Goal: Find specific page/section: Find specific page/section

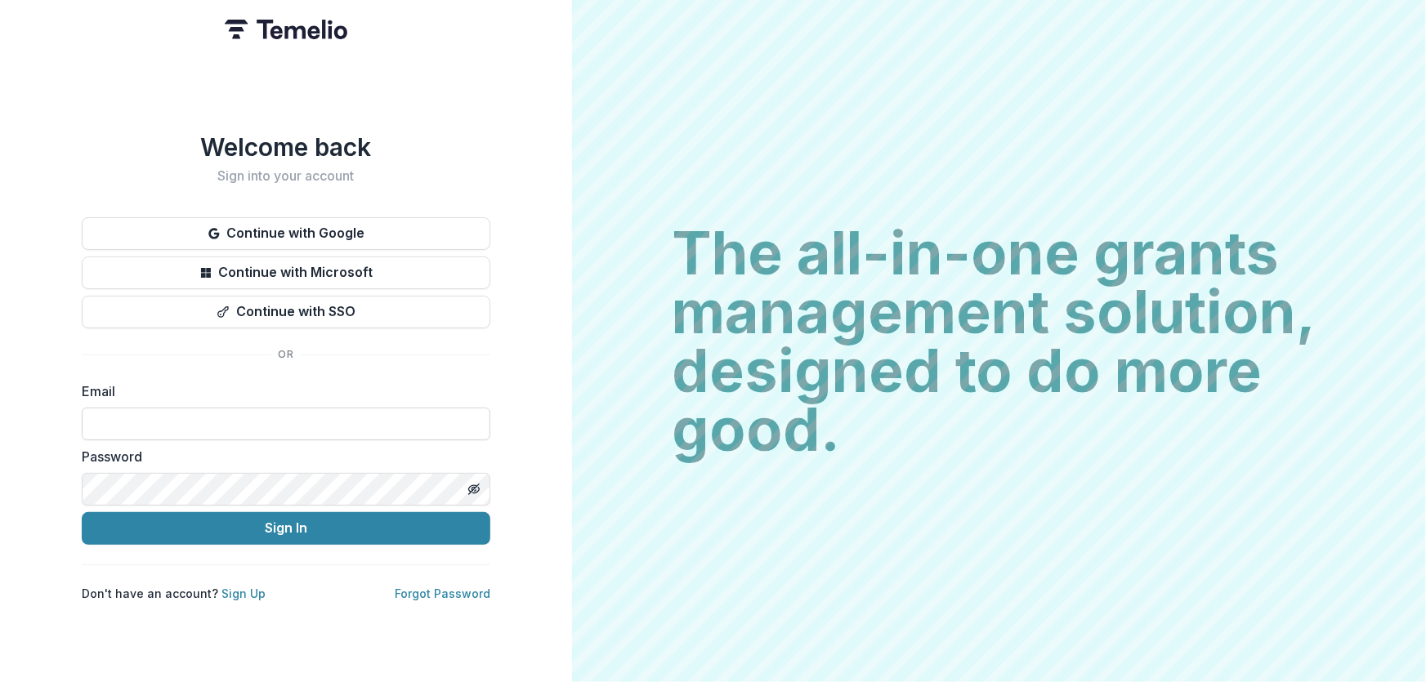
click at [213, 429] on input at bounding box center [286, 424] width 409 height 33
type input "**********"
click at [82, 512] on button "Sign In" at bounding box center [286, 528] width 409 height 33
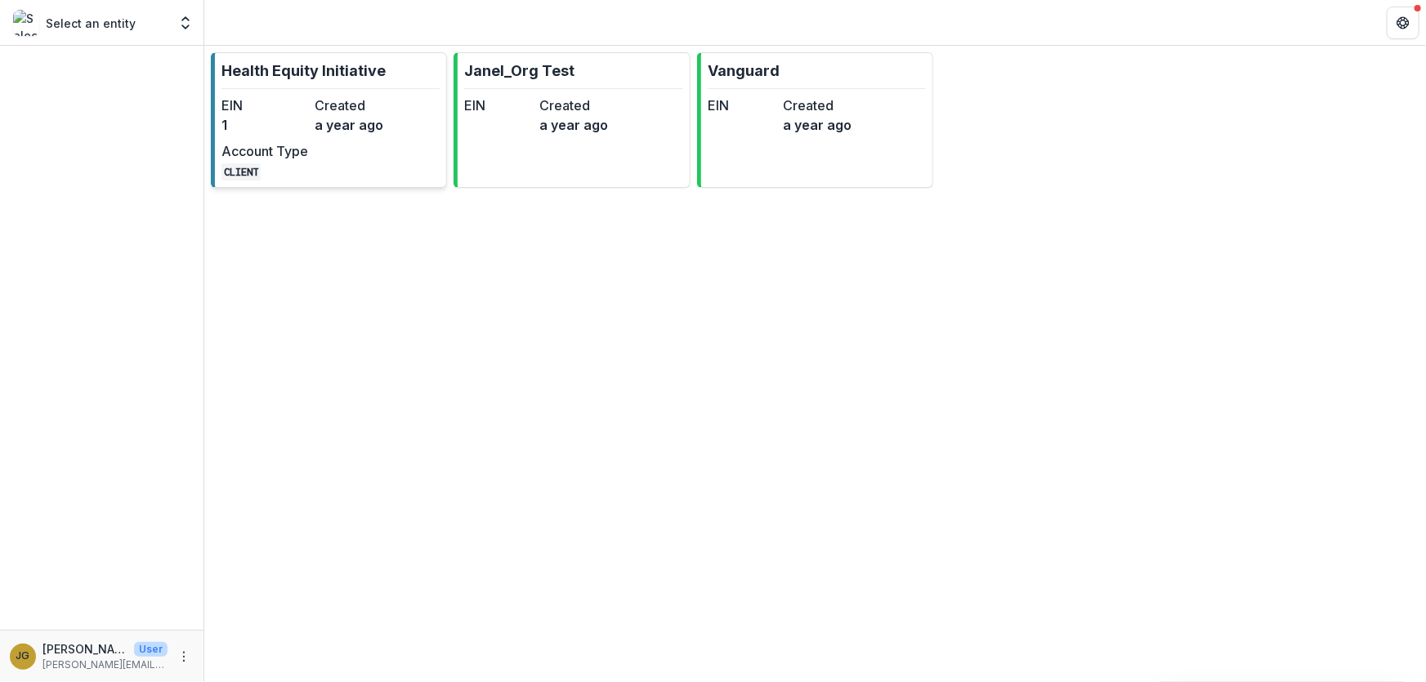
click at [375, 71] on p "Health Equity Initiative" at bounding box center [303, 71] width 164 height 22
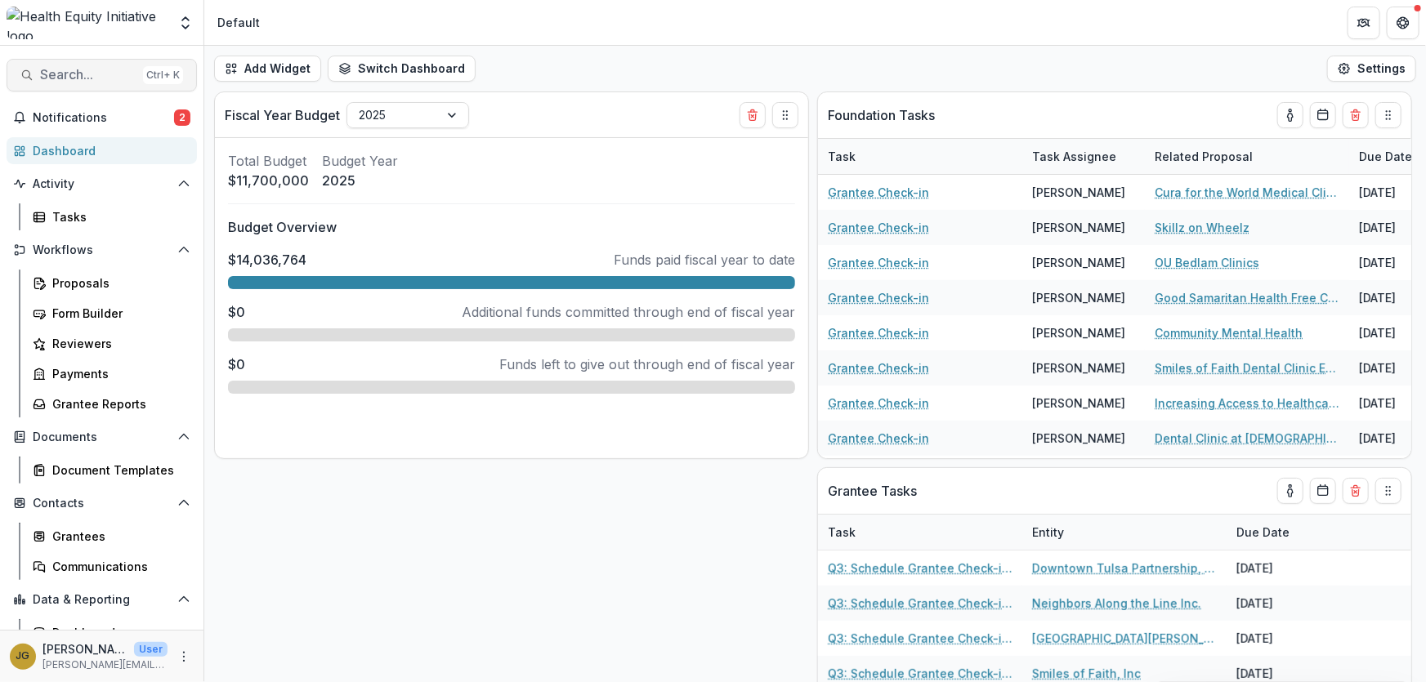
click at [71, 79] on span "Search..." at bounding box center [88, 75] width 96 height 16
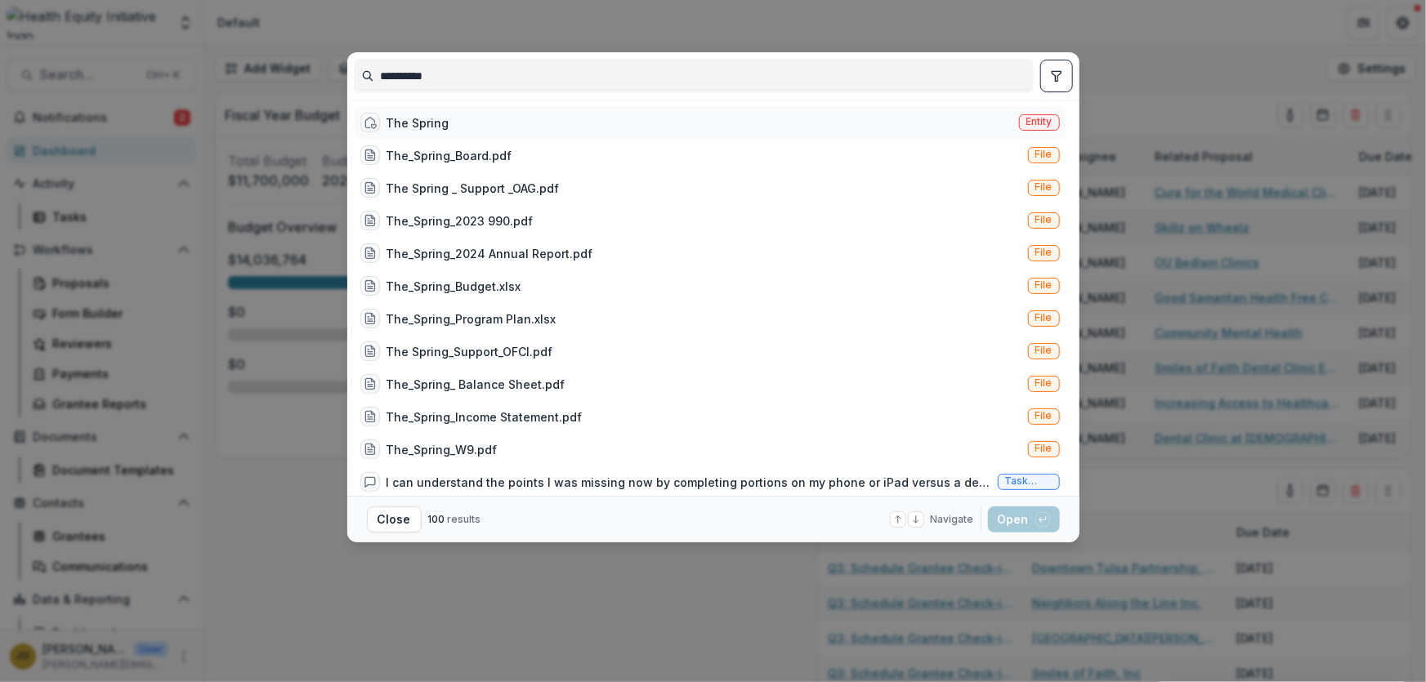
type input "**********"
click at [412, 125] on div "The Spring" at bounding box center [417, 122] width 63 height 17
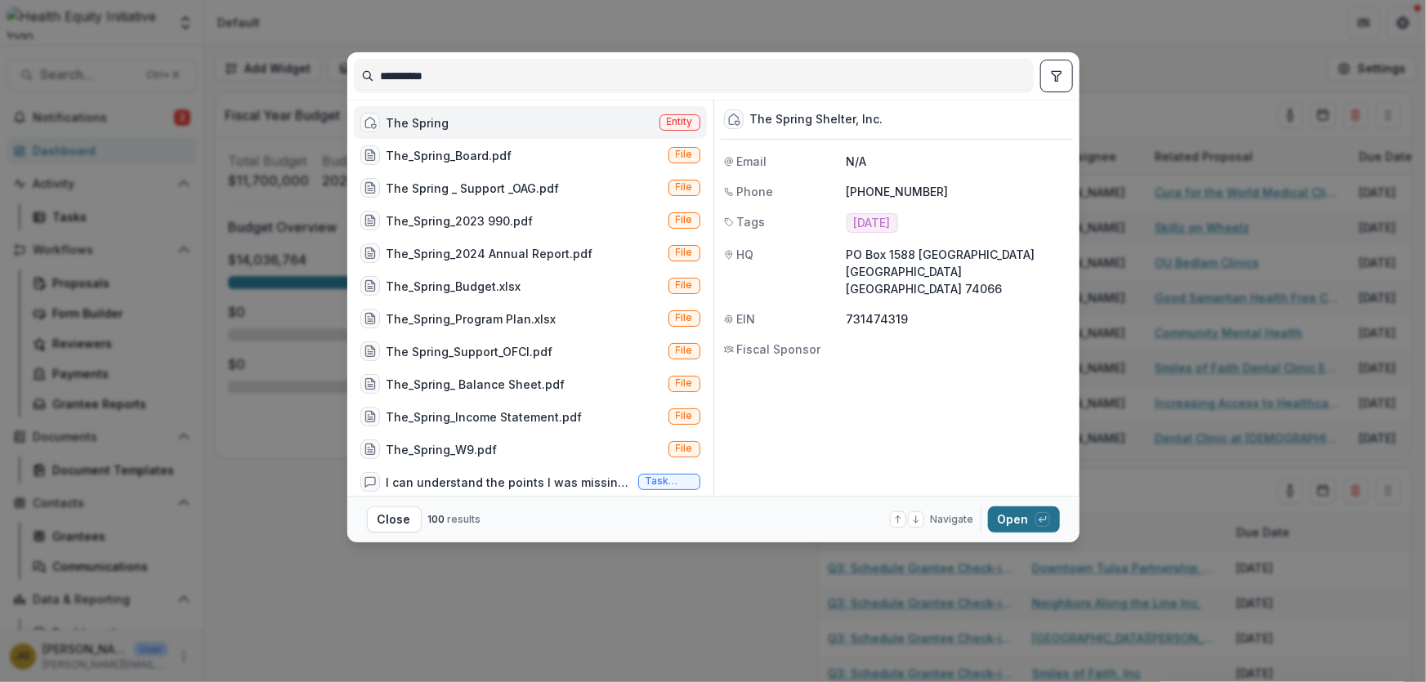
click at [1012, 524] on button "Open with enter key" at bounding box center [1024, 520] width 72 height 26
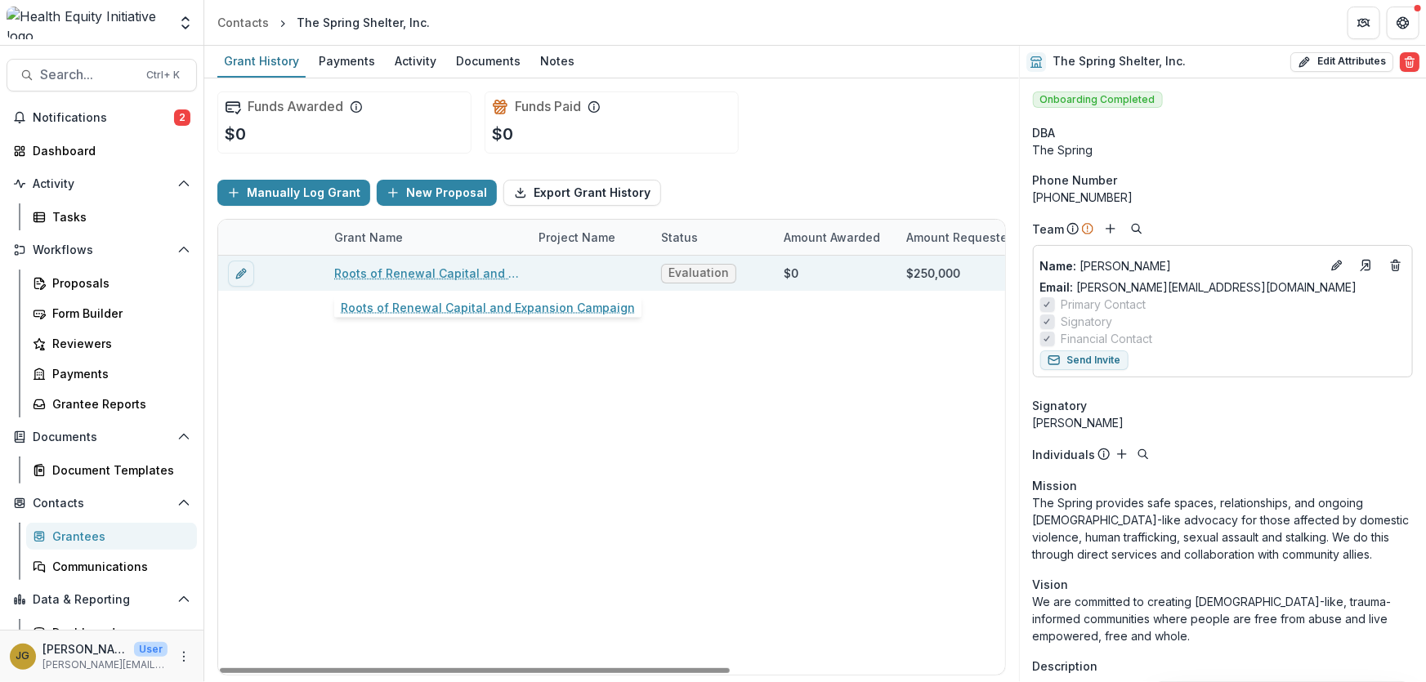
click at [480, 275] on link "Roots of Renewal Capital and Expansion Campaign" at bounding box center [426, 273] width 185 height 17
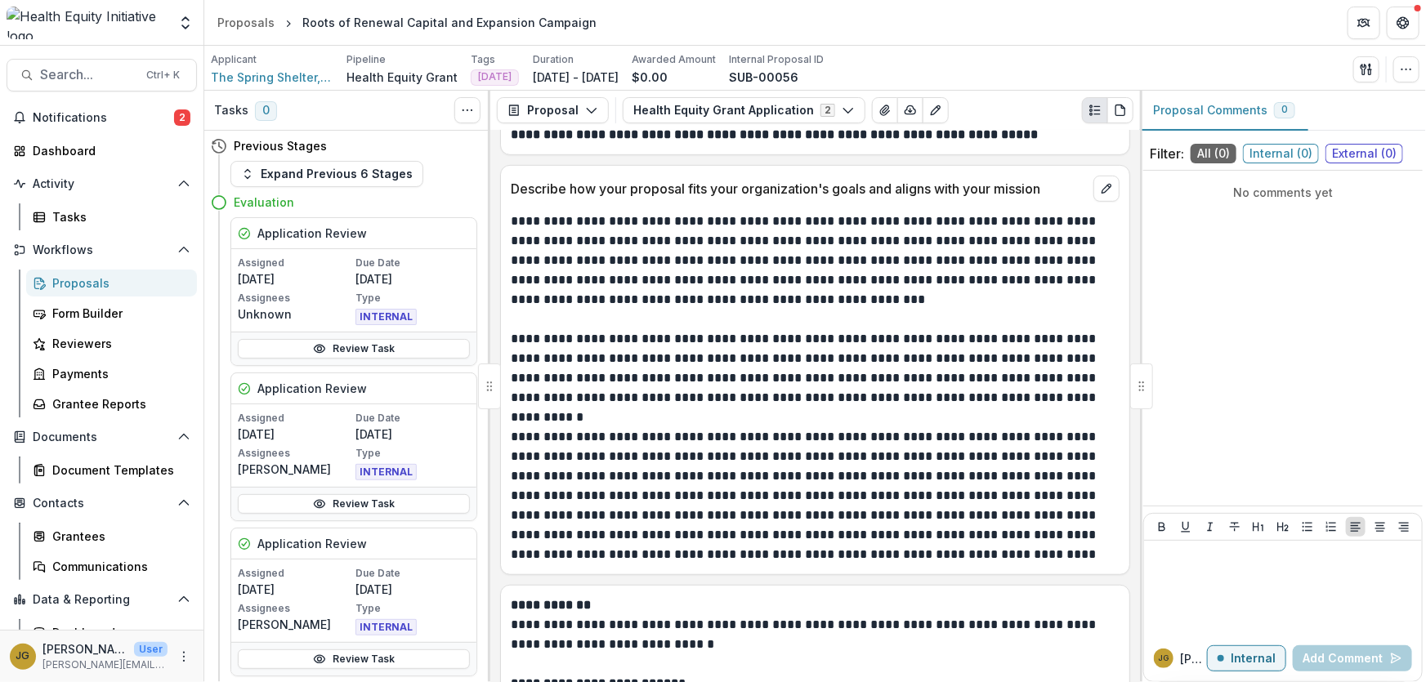
scroll to position [3714, 0]
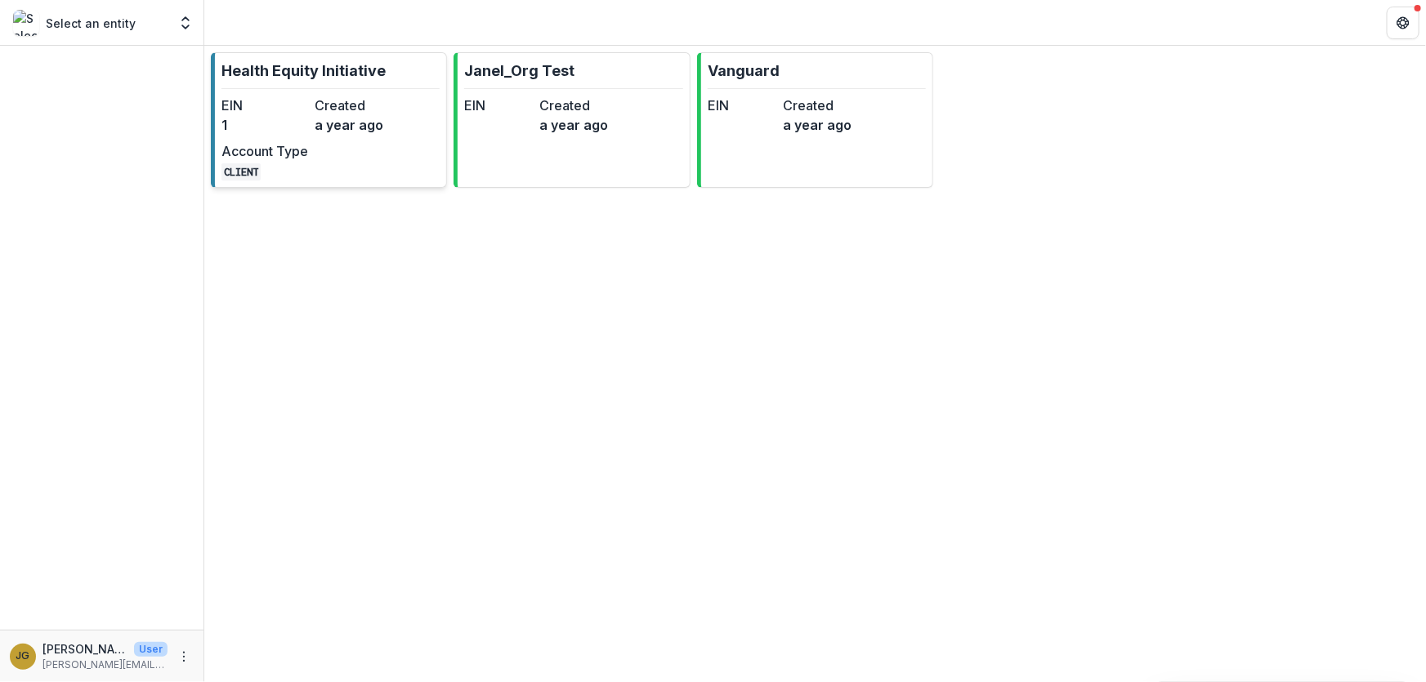
click at [273, 74] on p "Health Equity Initiative" at bounding box center [303, 71] width 164 height 22
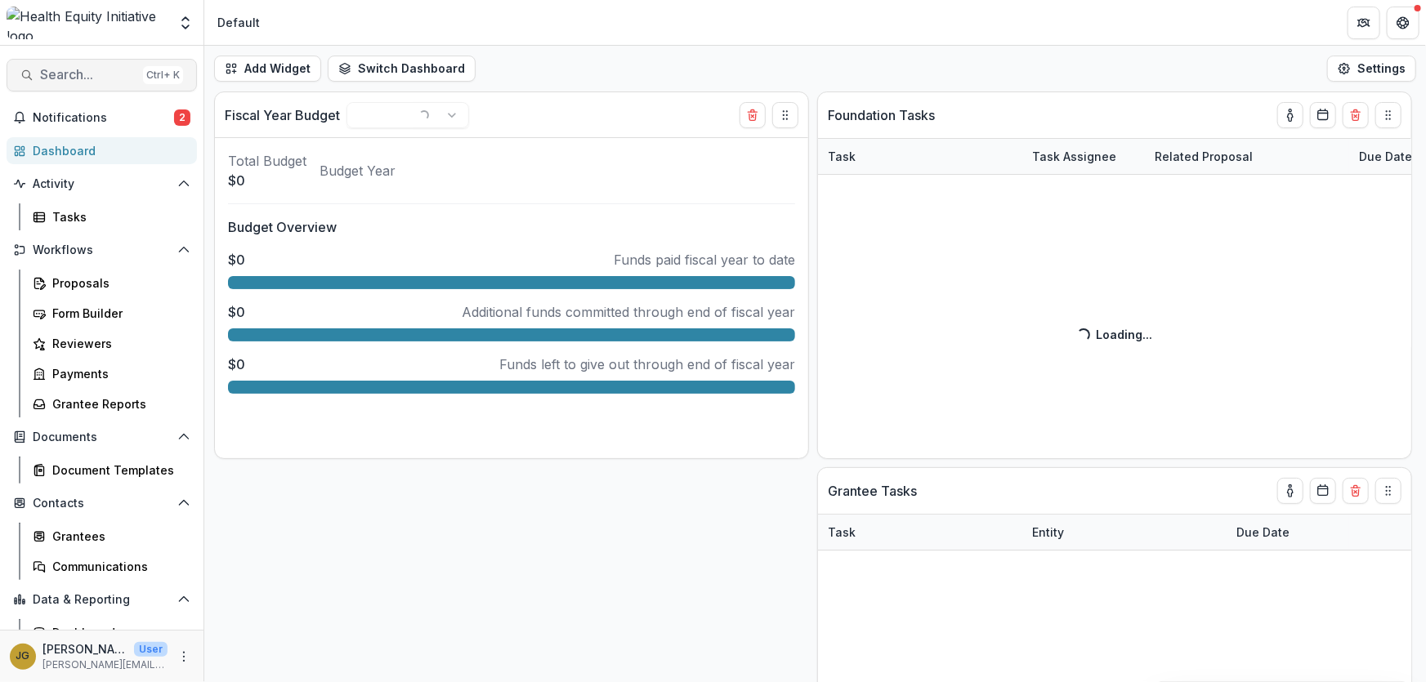
click at [64, 70] on span "Search..." at bounding box center [88, 75] width 96 height 16
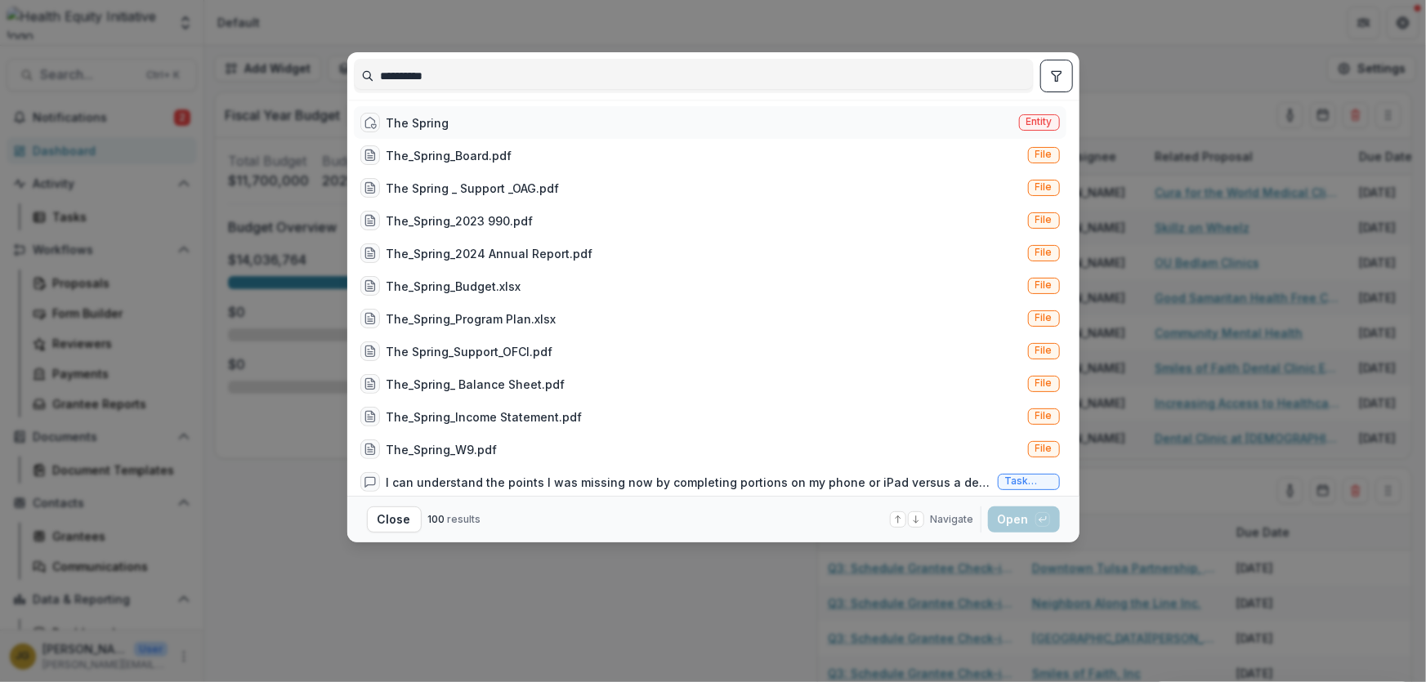
type input "**********"
click at [407, 118] on div "The Spring" at bounding box center [417, 122] width 63 height 17
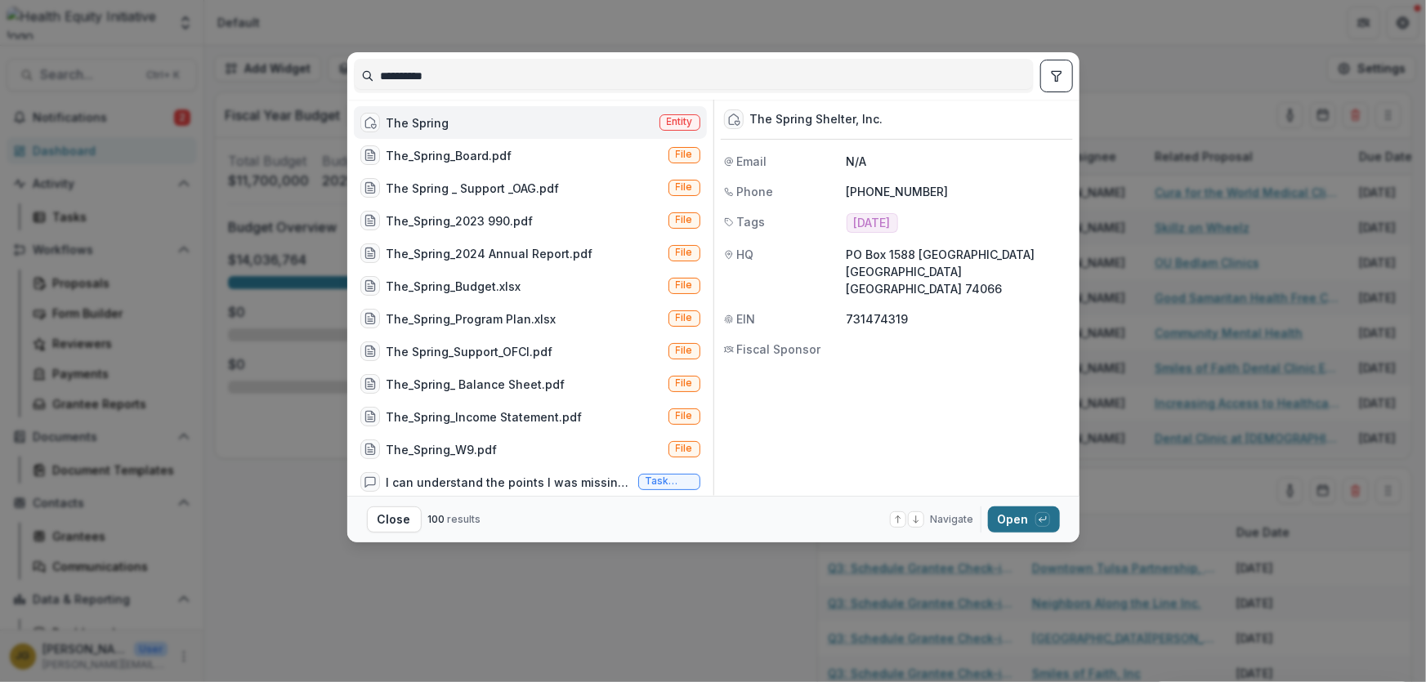
click at [1025, 518] on button "Open with enter key" at bounding box center [1024, 520] width 72 height 26
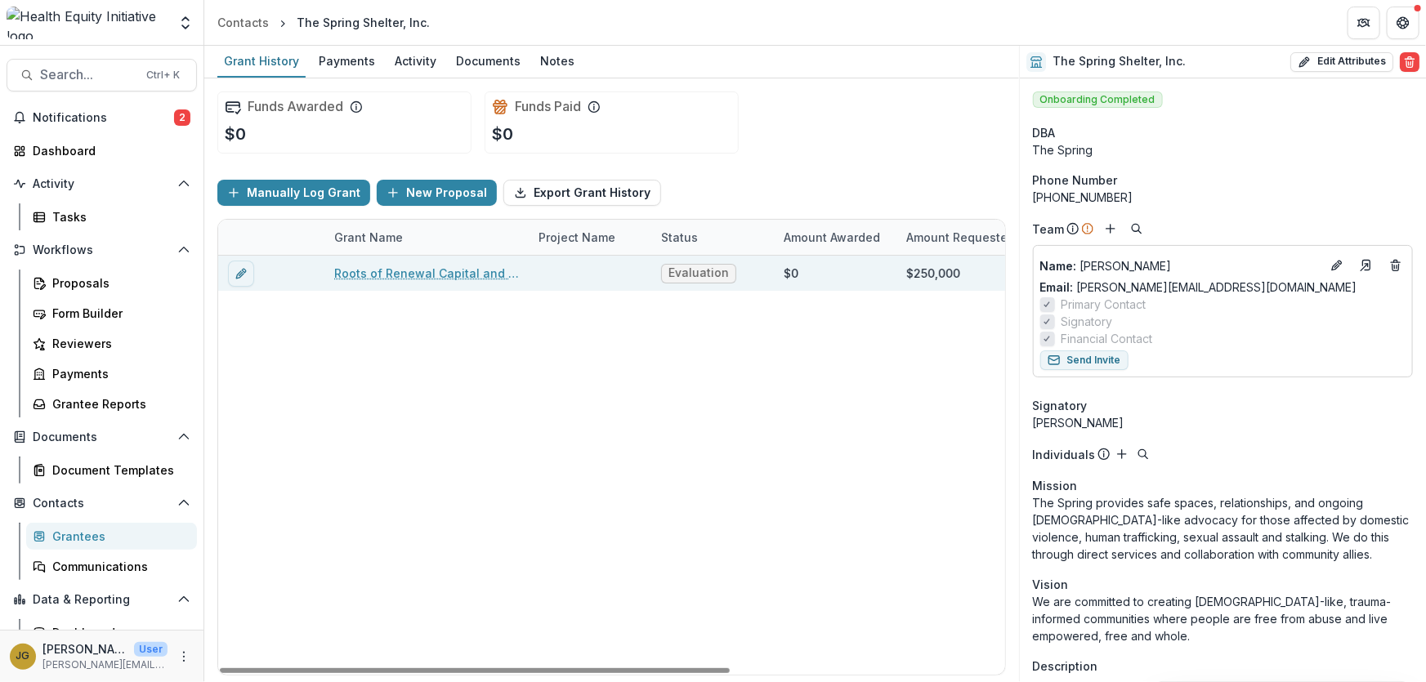
click at [428, 272] on link "Roots of Renewal Capital and Expansion Campaign" at bounding box center [426, 273] width 185 height 17
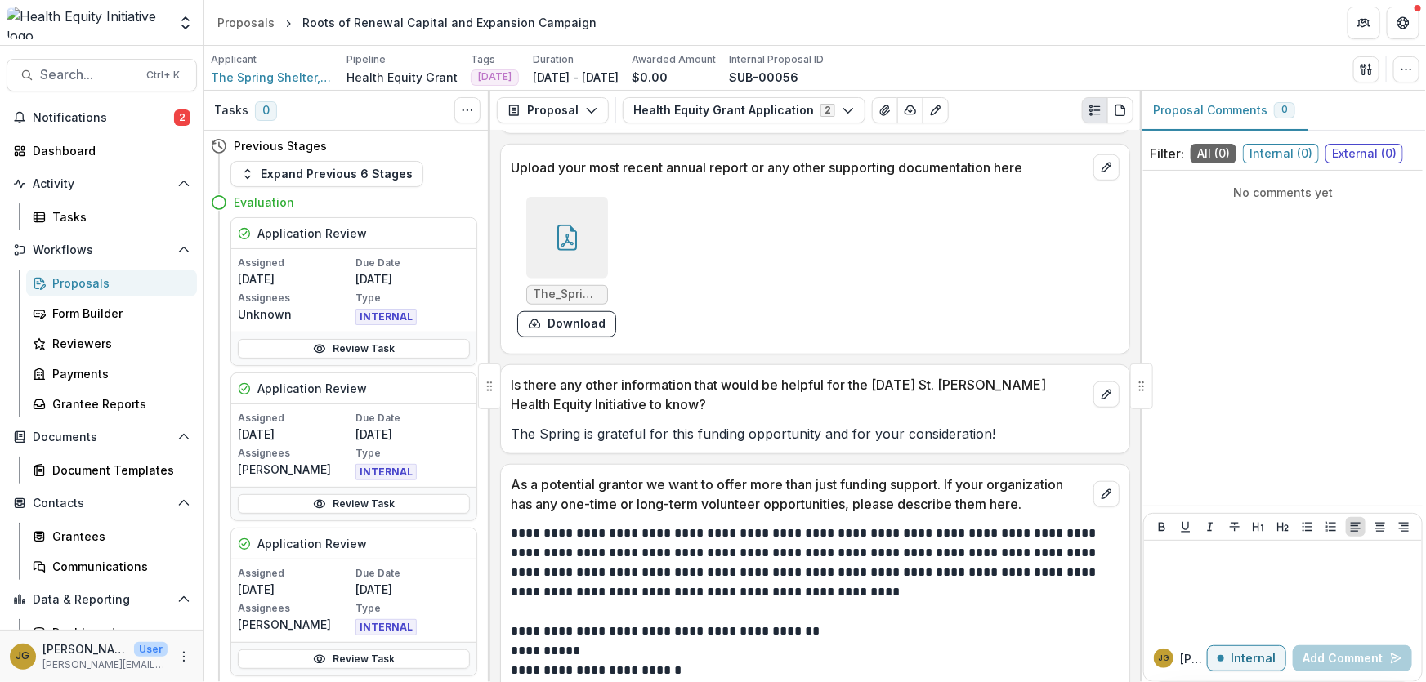
scroll to position [9634, 0]
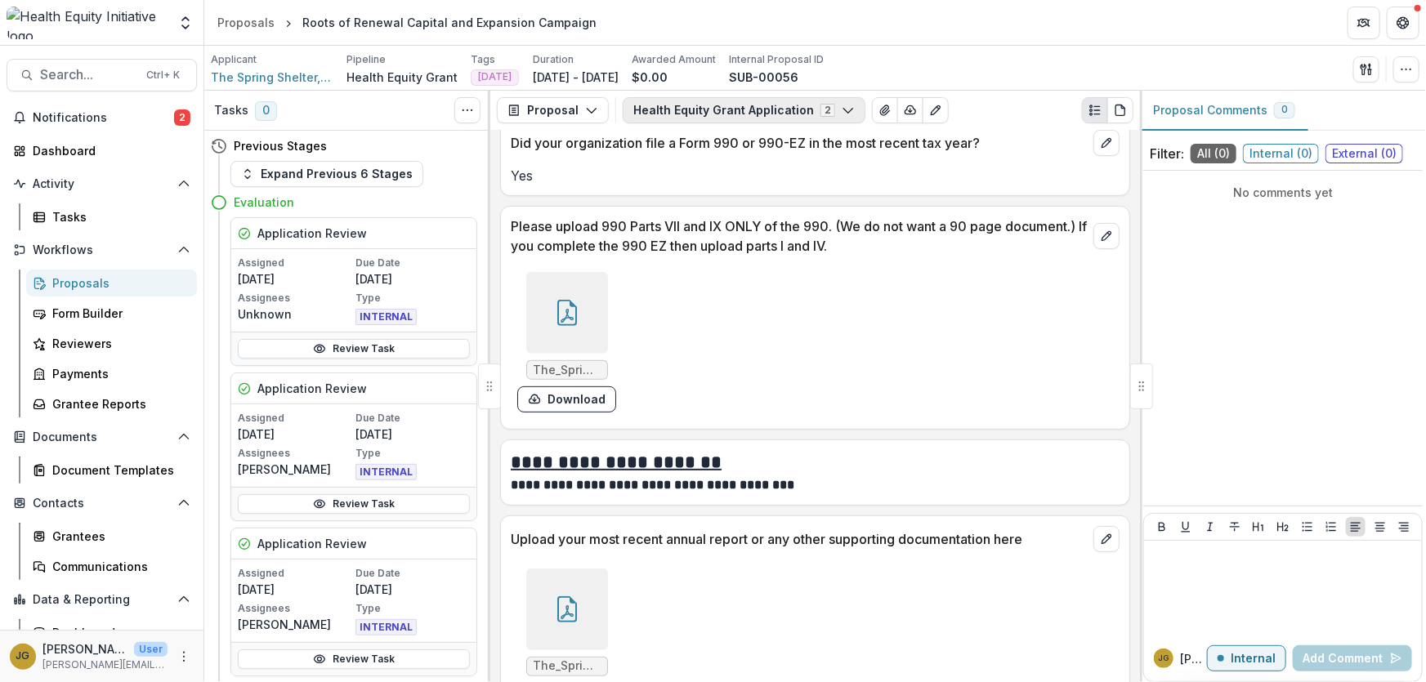
click at [842, 114] on icon "button" at bounding box center [848, 110] width 13 height 13
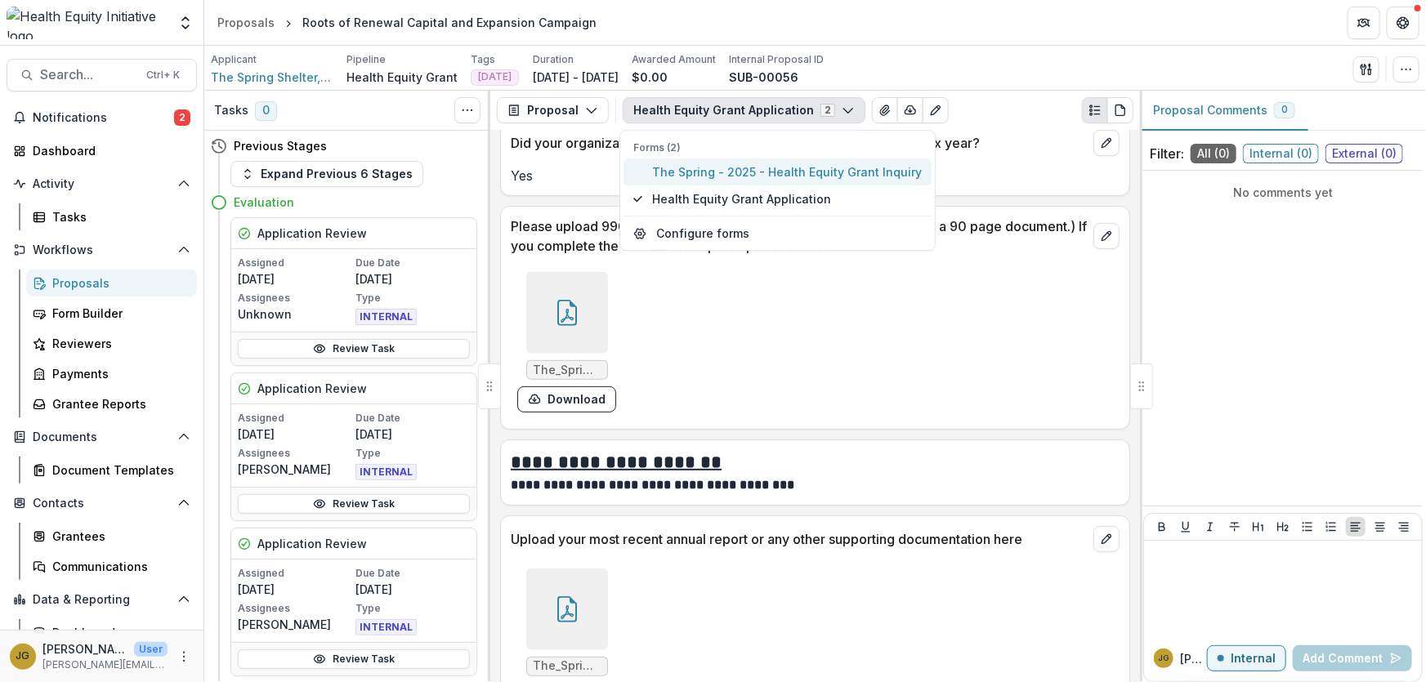
click at [765, 172] on span "The Spring - 2025 - Health Equity Grant Inquiry" at bounding box center [787, 171] width 270 height 17
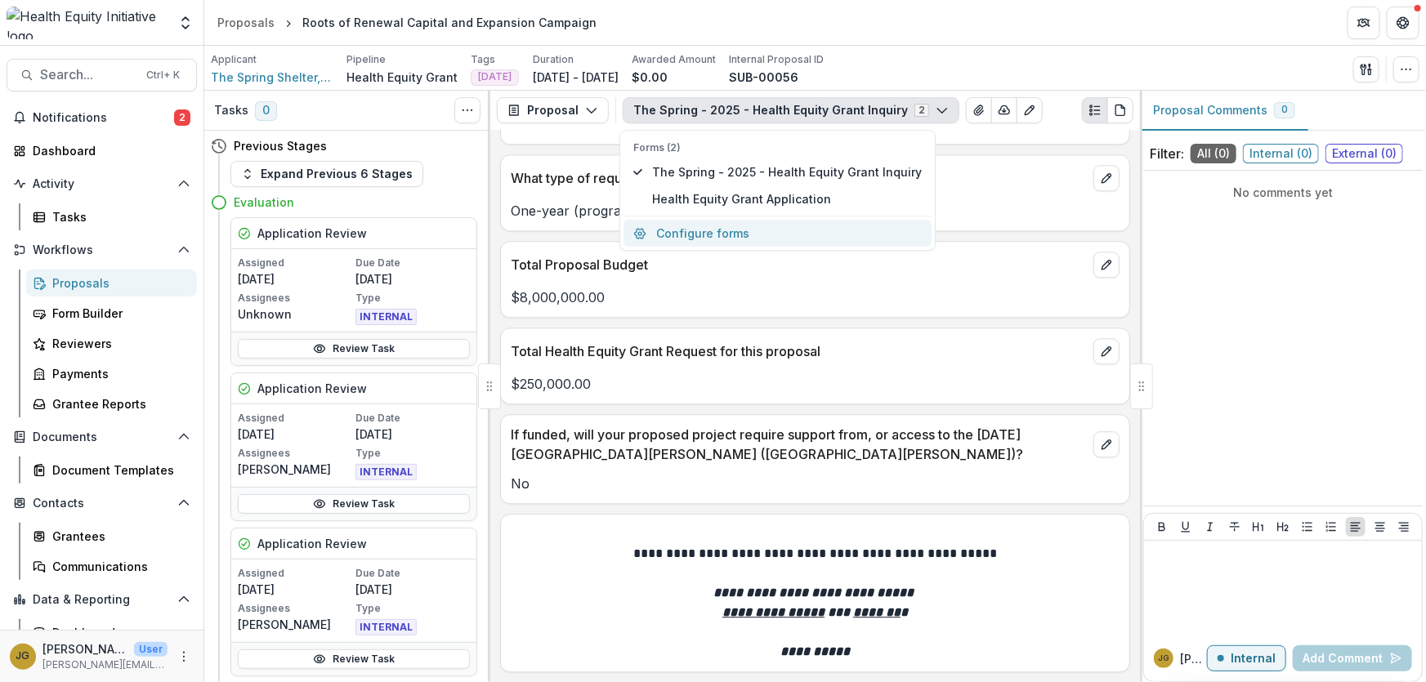
scroll to position [4949, 0]
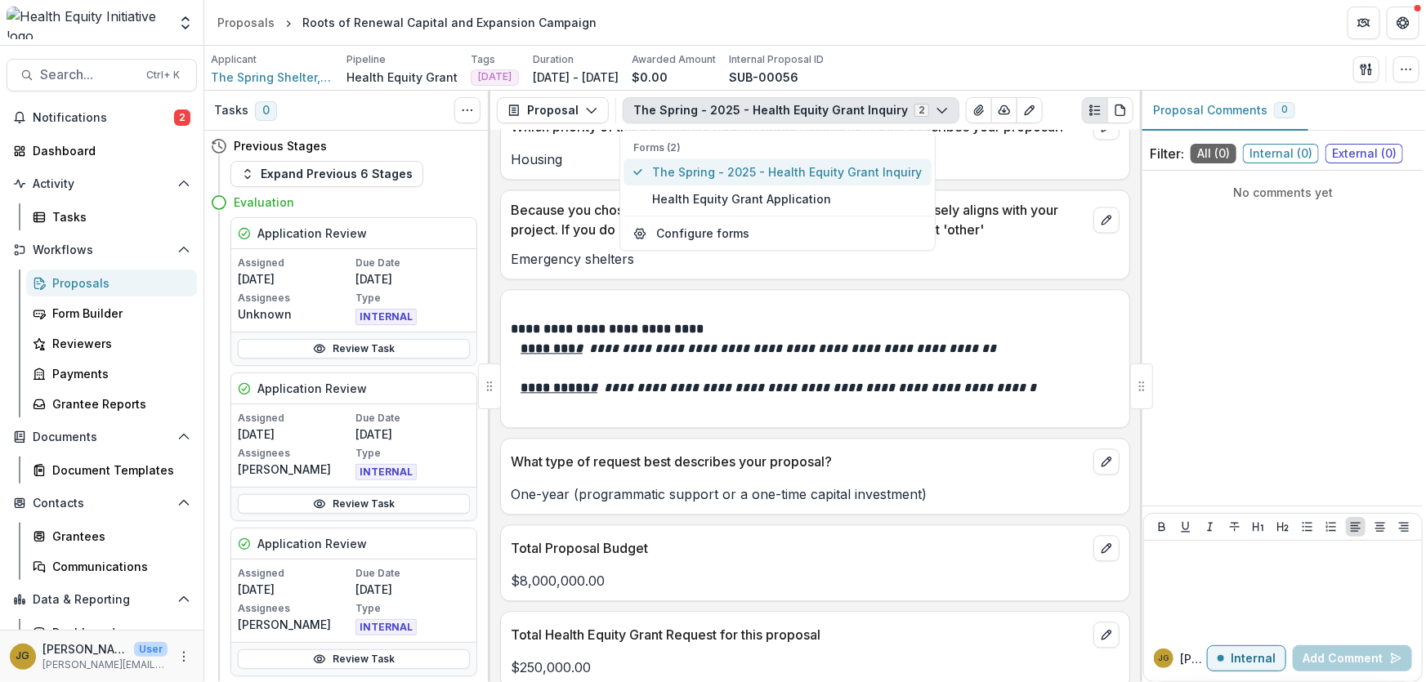
click at [749, 179] on span "The Spring - 2025 - Health Equity Grant Inquiry" at bounding box center [787, 171] width 270 height 17
click at [900, 618] on div "Total Health Equity Grant Request for this proposal" at bounding box center [815, 630] width 628 height 36
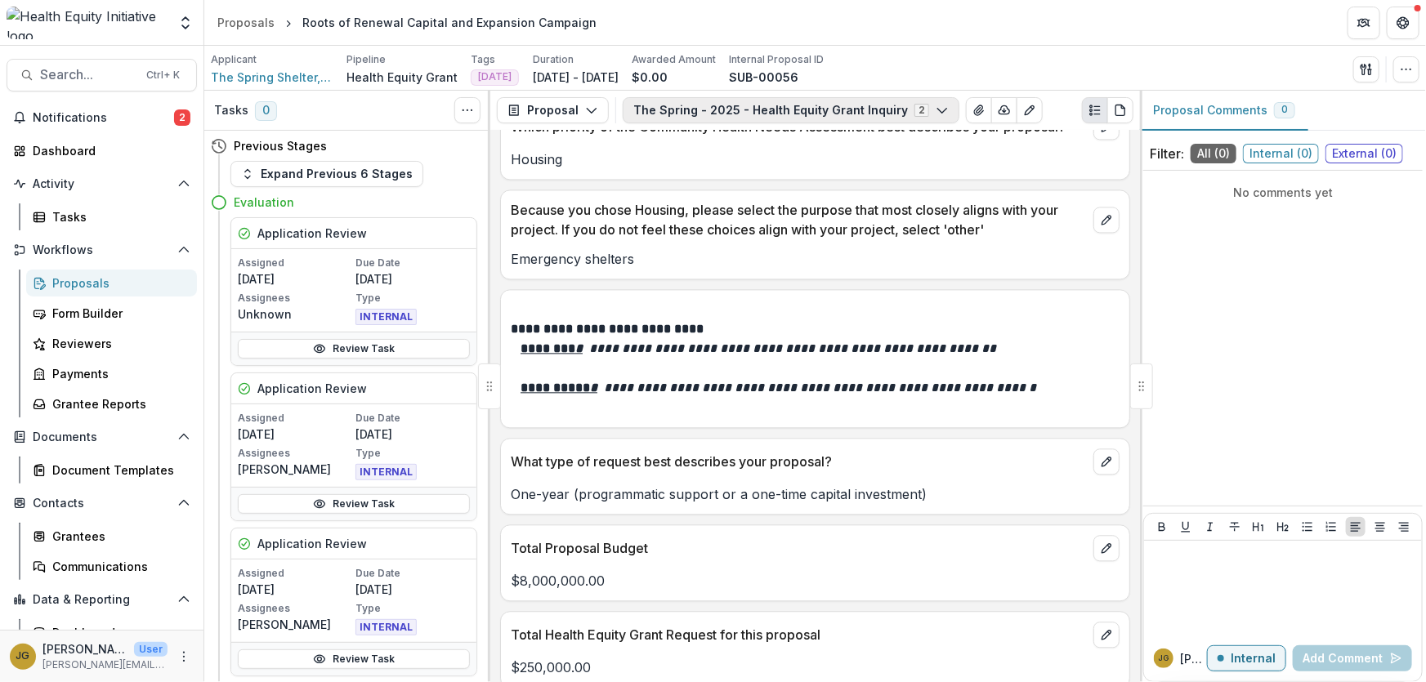
click at [936, 109] on icon "button" at bounding box center [942, 110] width 13 height 13
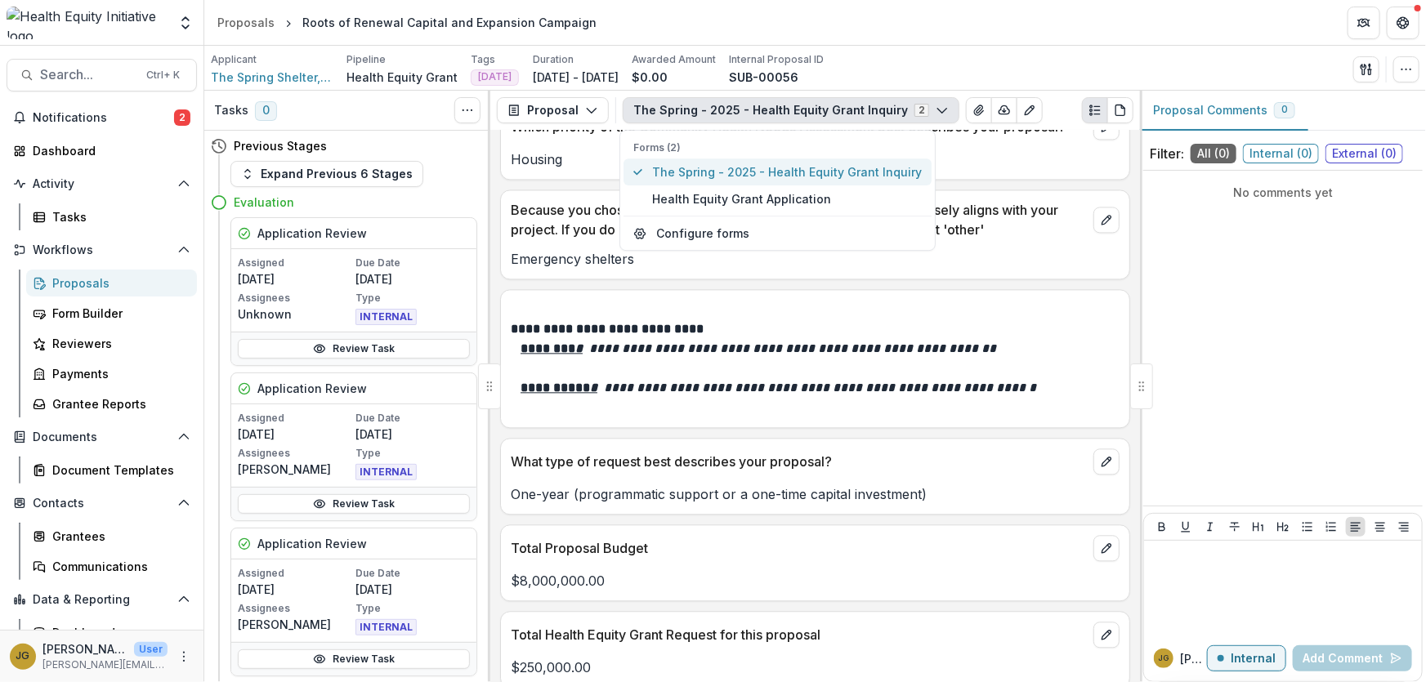
click at [806, 177] on span "The Spring - 2025 - Health Equity Grant Inquiry" at bounding box center [787, 171] width 270 height 17
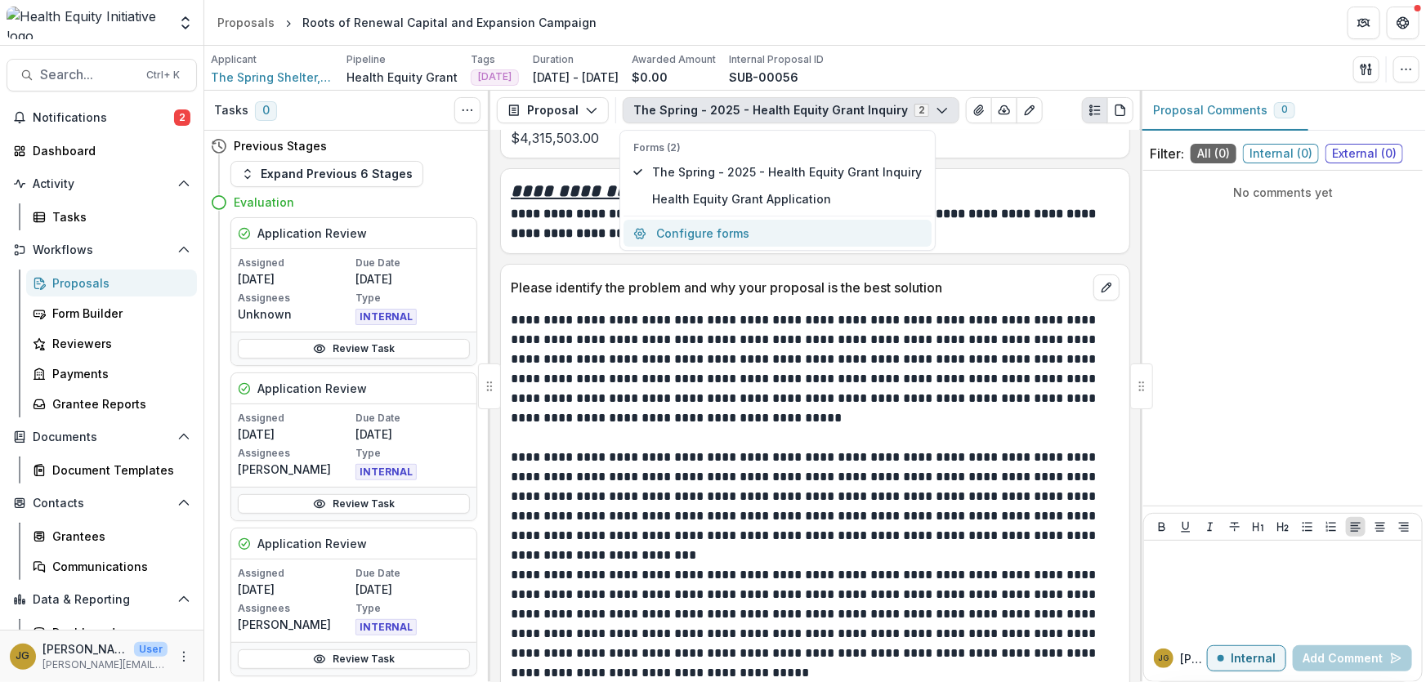
scroll to position [3315, 0]
